Goal: Task Accomplishment & Management: Manage account settings

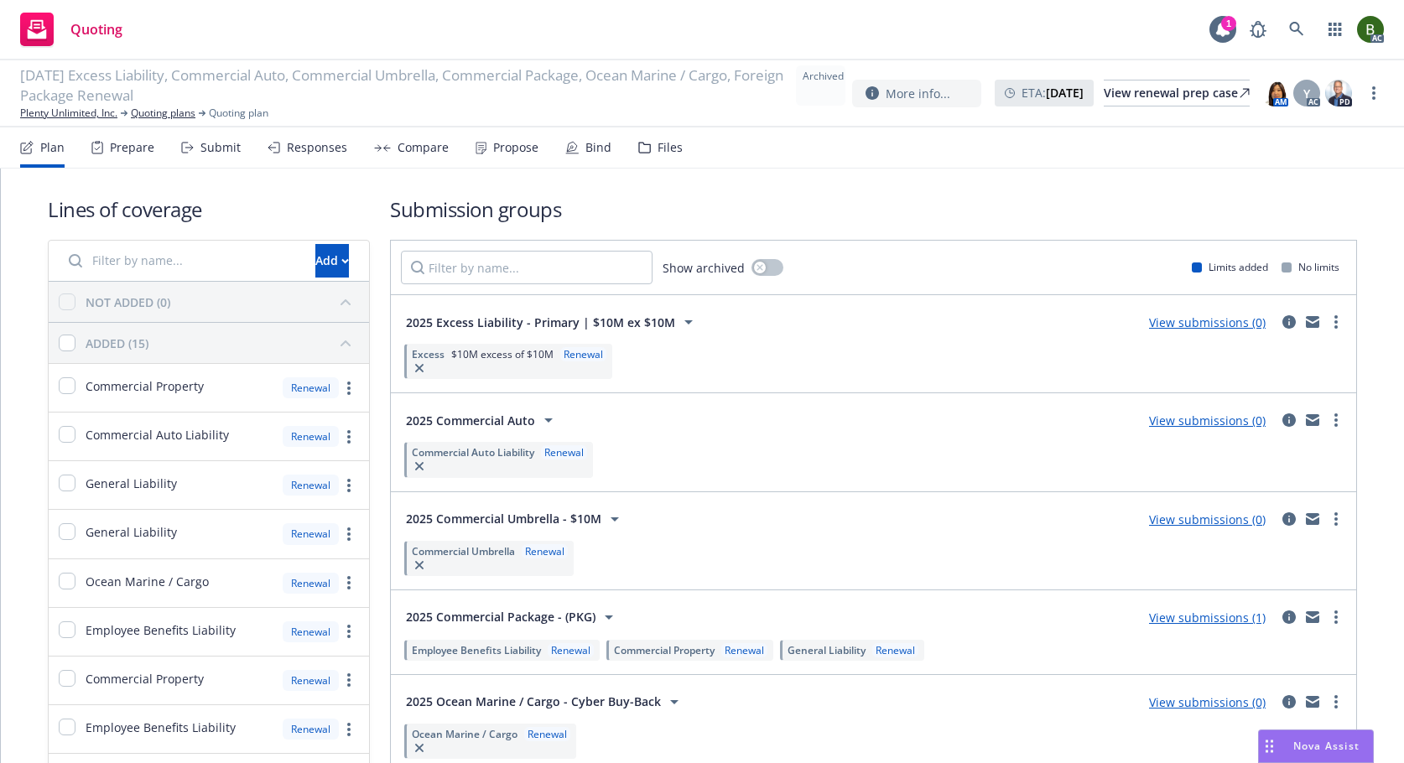
click at [647, 149] on div "Files" at bounding box center [660, 147] width 44 height 40
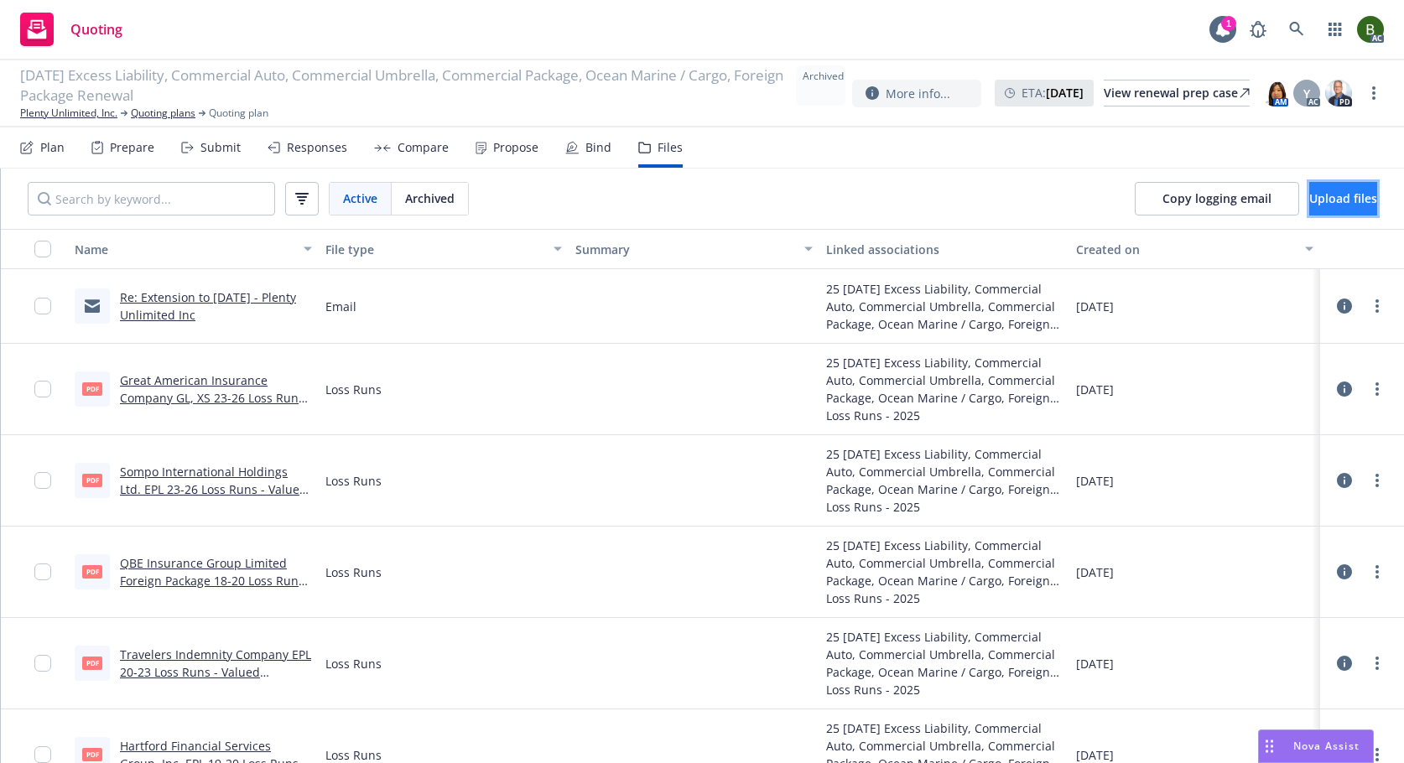
click at [1311, 205] on span "Upload files" at bounding box center [1343, 198] width 68 height 16
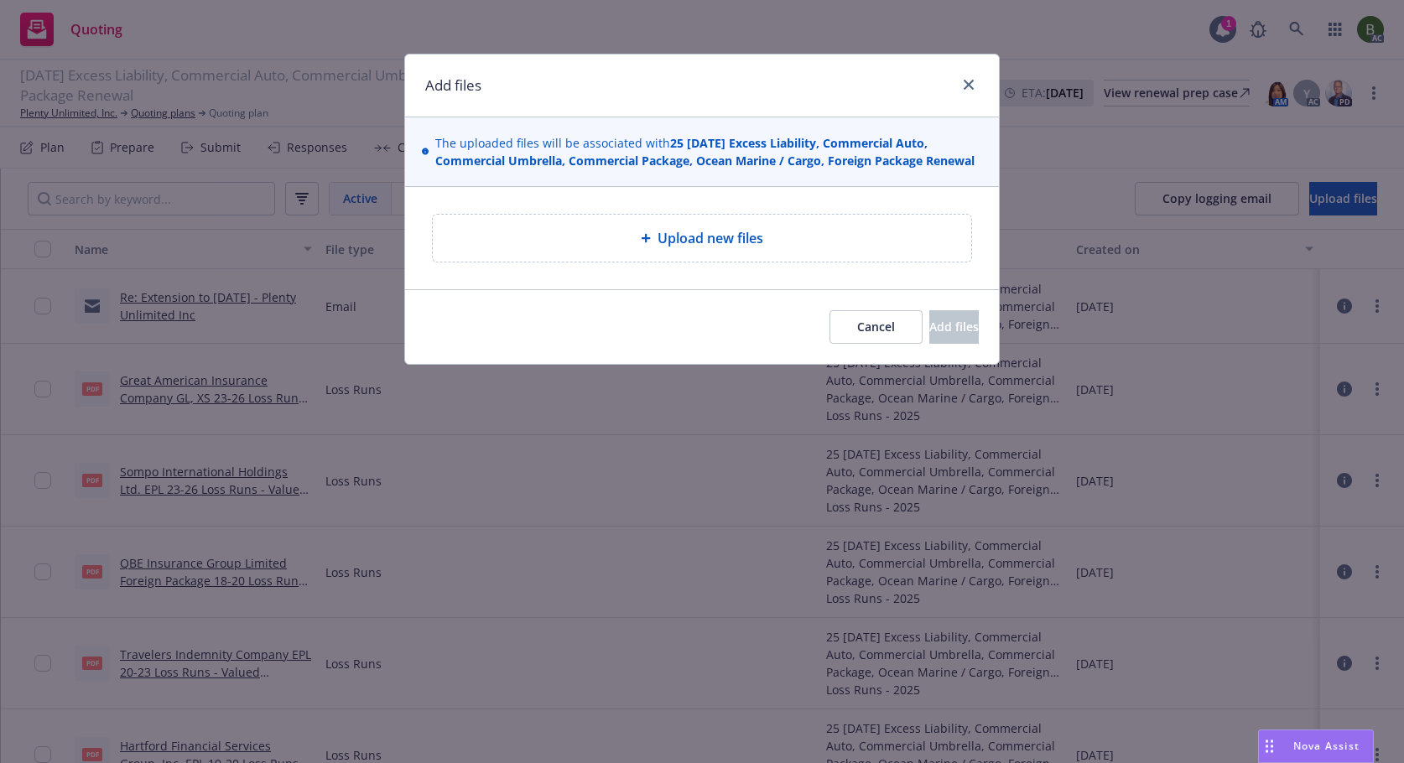
click at [774, 231] on div "Upload new files" at bounding box center [702, 238] width 512 height 20
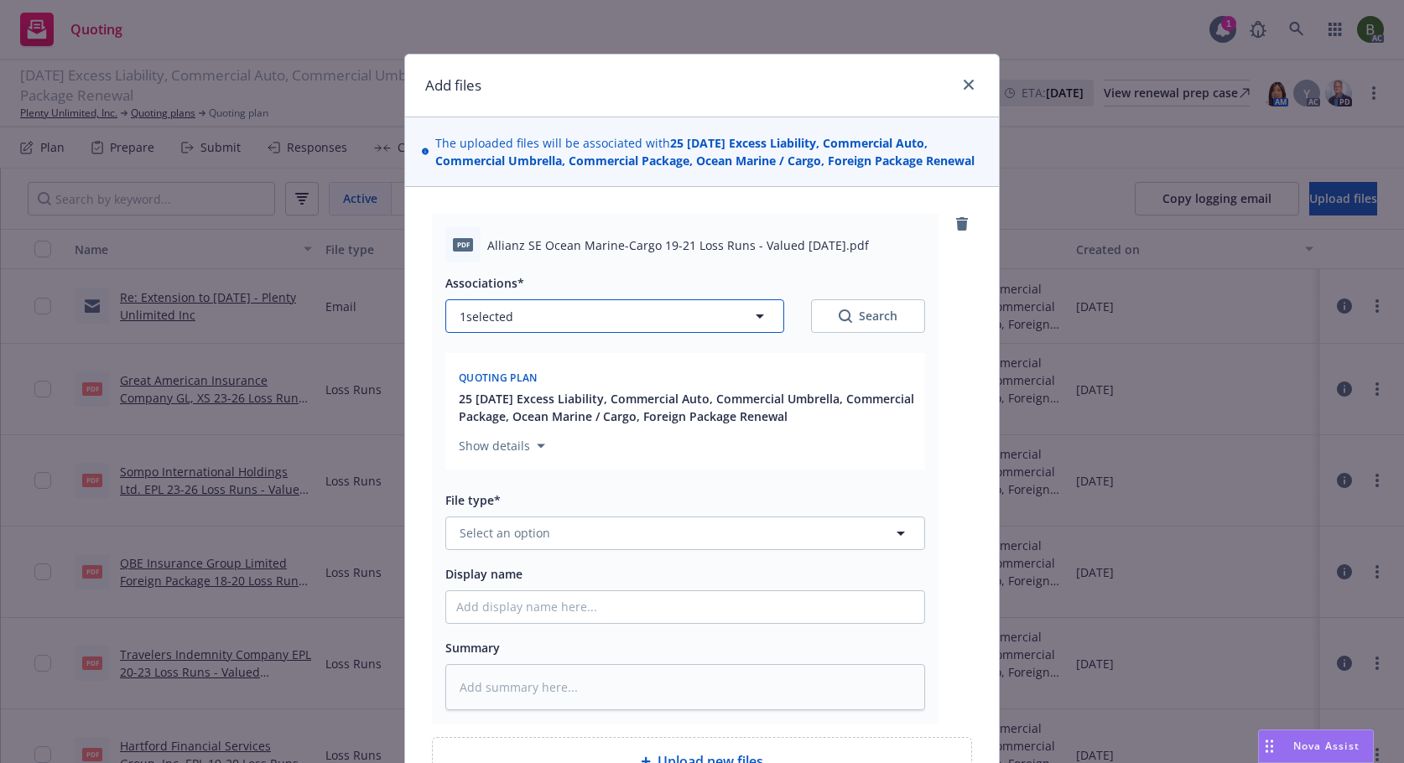
click at [668, 326] on button "1 selected" at bounding box center [614, 316] width 339 height 34
type textarea "x"
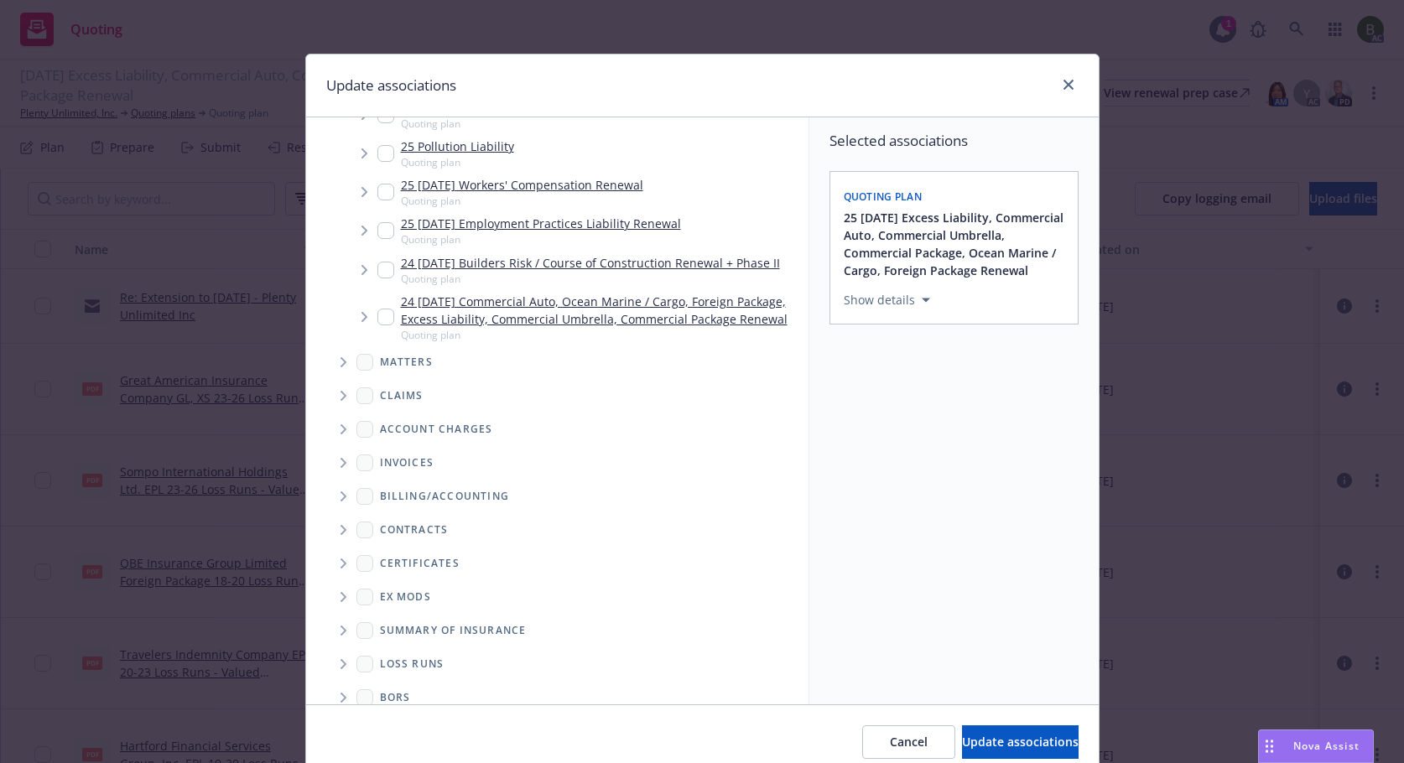
scroll to position [409, 0]
click at [336, 649] on span "Folder Tree Example" at bounding box center [343, 662] width 27 height 27
click at [387, 710] on div "2025" at bounding box center [407, 722] width 54 height 24
checkbox input "true"
click at [962, 731] on button "Update associations" at bounding box center [1020, 742] width 117 height 34
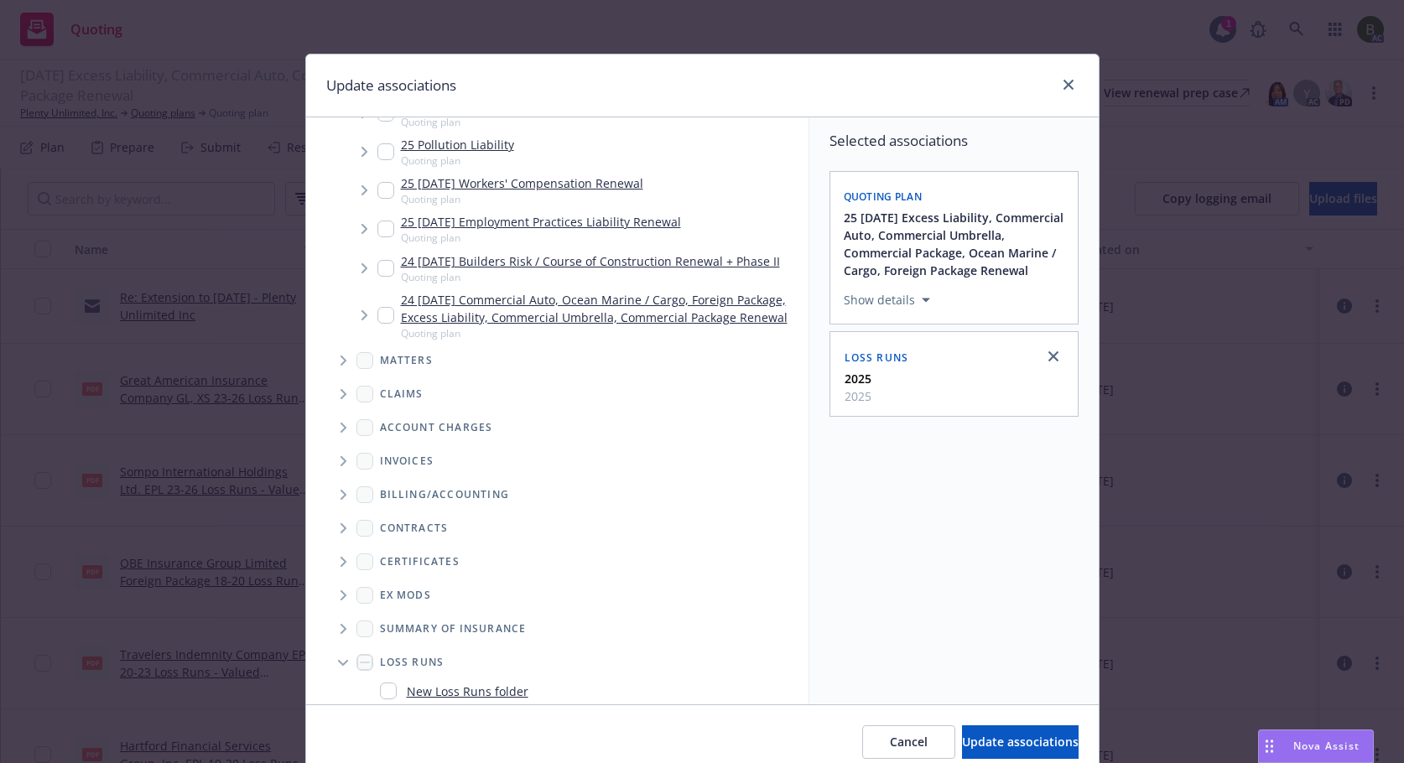
type textarea "x"
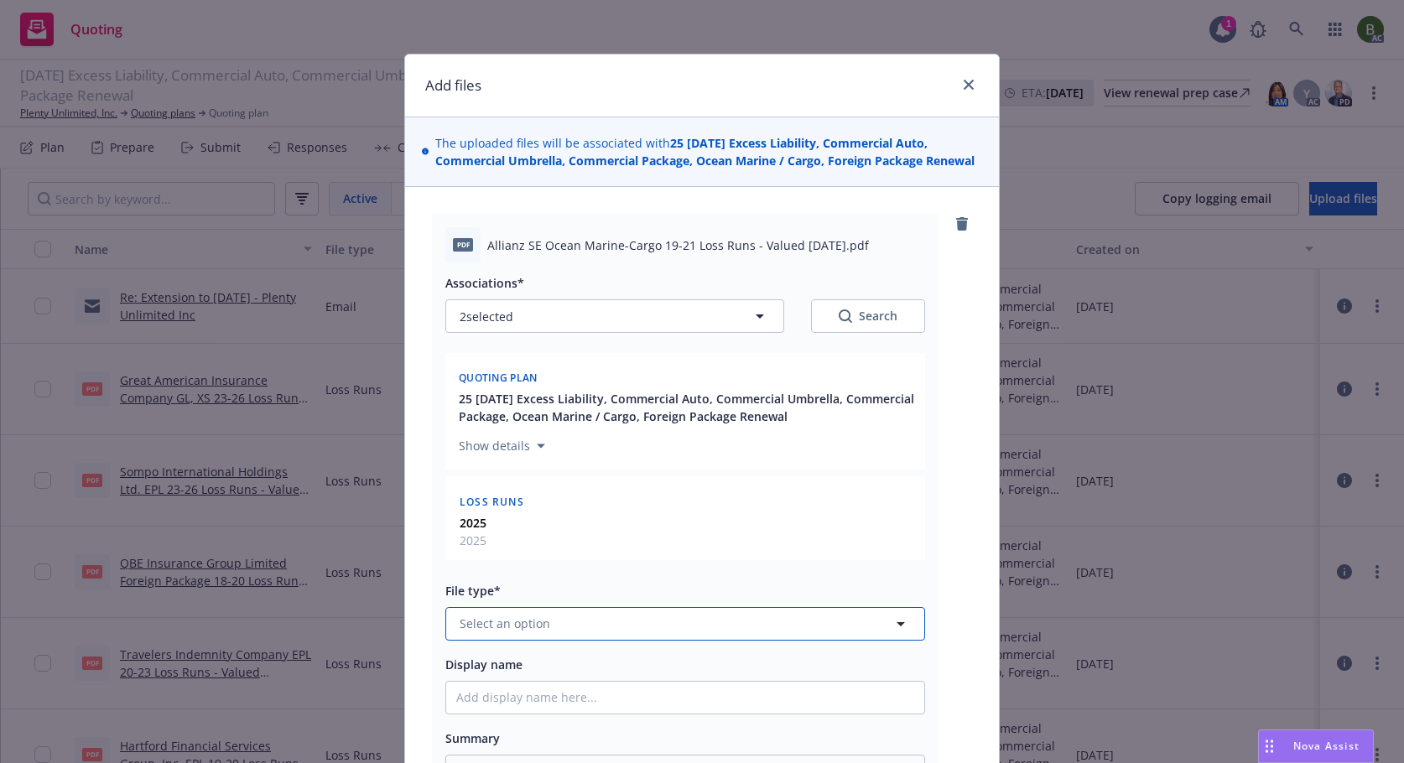
click at [518, 633] on button "Select an option" at bounding box center [685, 624] width 480 height 34
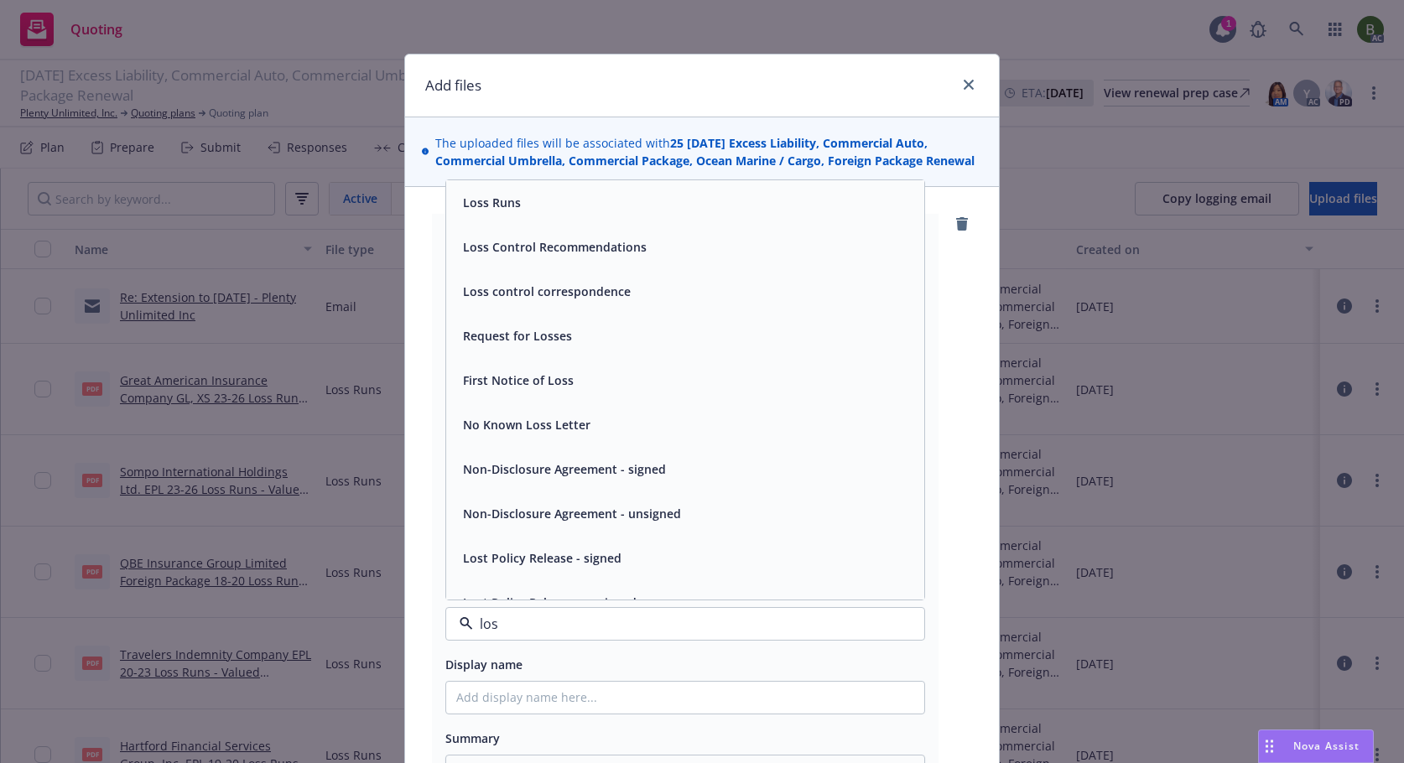
type input "loss"
click at [475, 213] on div "Loss Runs" at bounding box center [490, 202] width 68 height 24
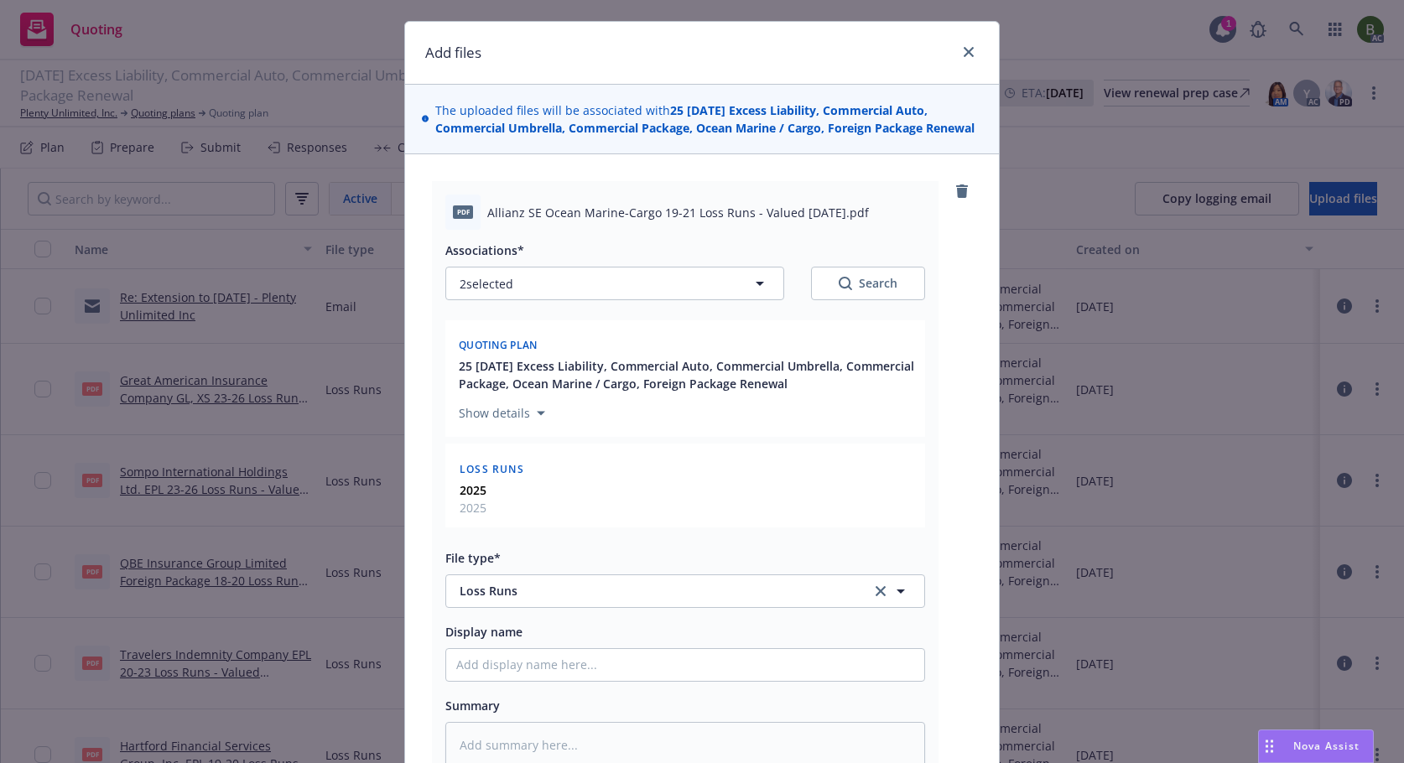
scroll to position [18, 0]
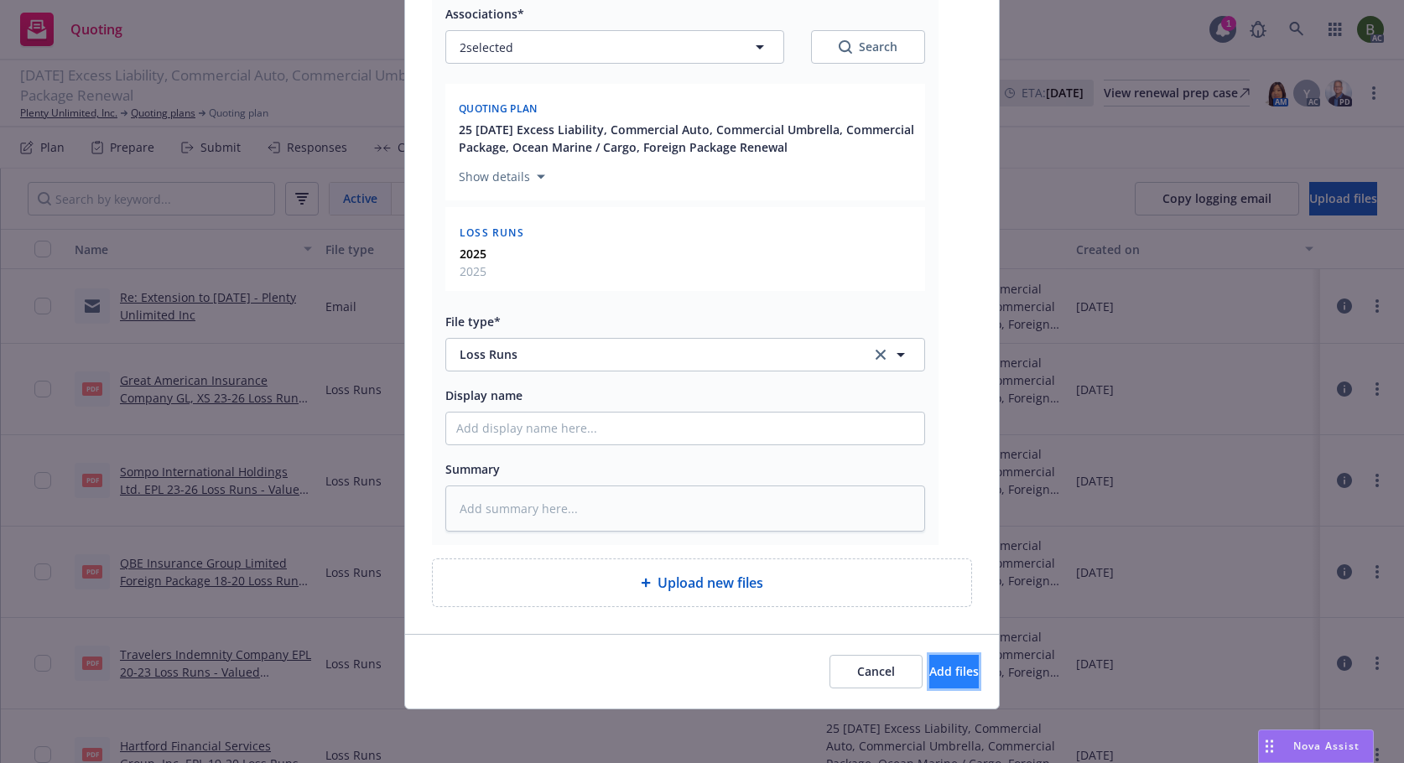
click at [939, 678] on span "Add files" at bounding box center [953, 671] width 49 height 16
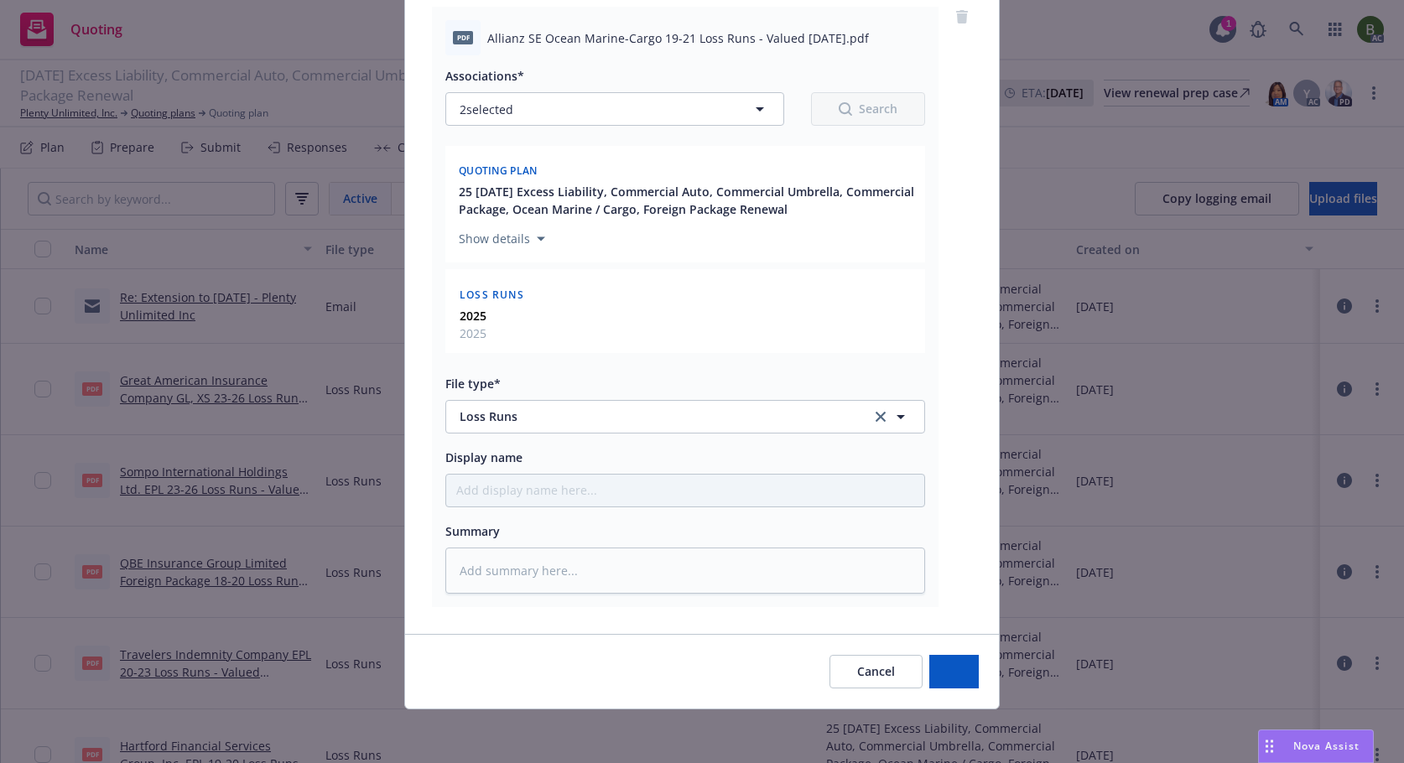
scroll to position [207, 0]
type textarea "x"
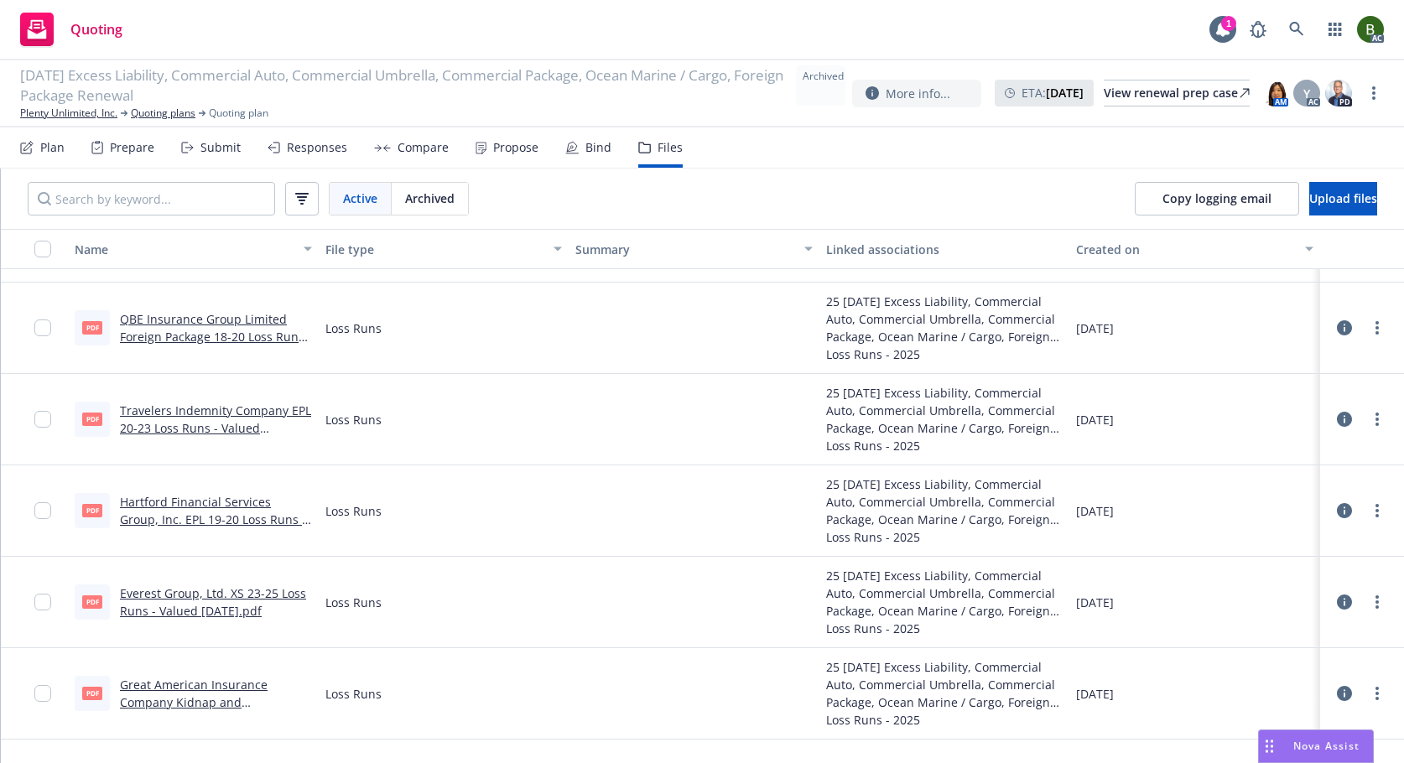
scroll to position [0, 0]
